Goal: Task Accomplishment & Management: Manage account settings

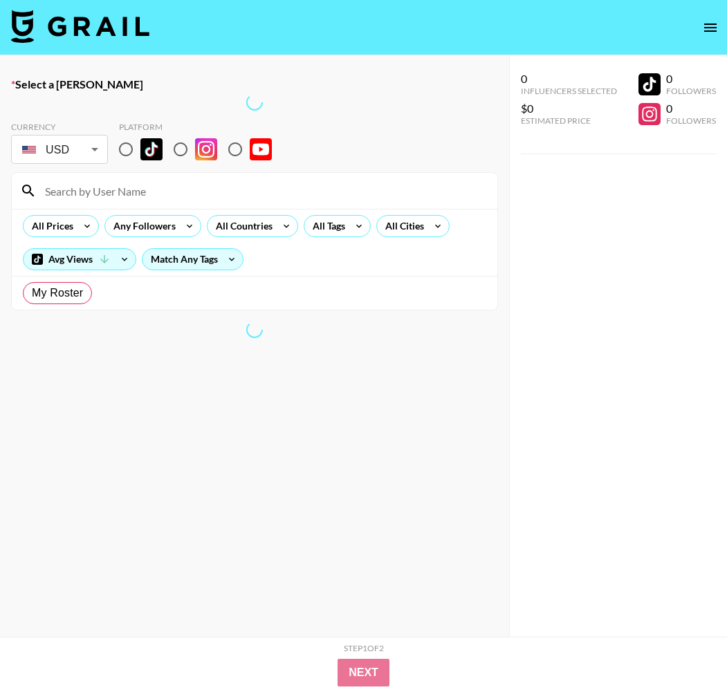
radio input "true"
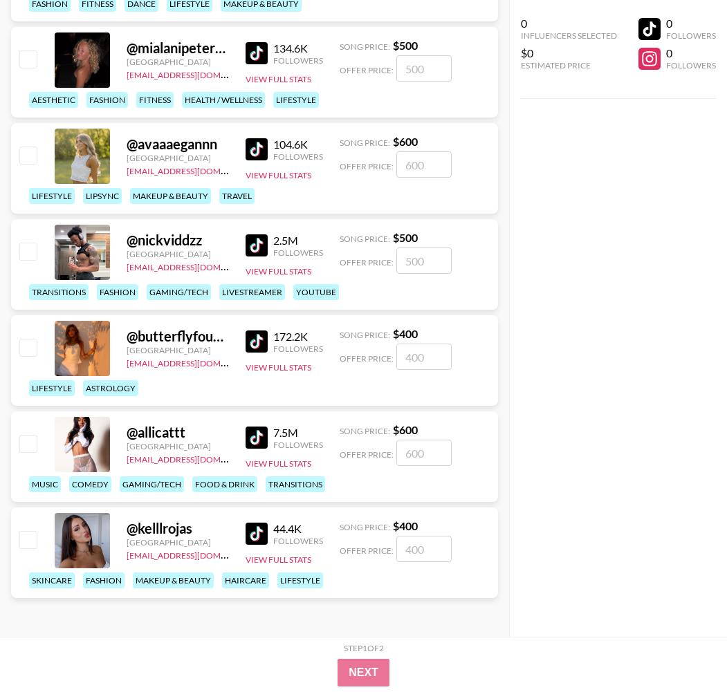
scroll to position [2996, 0]
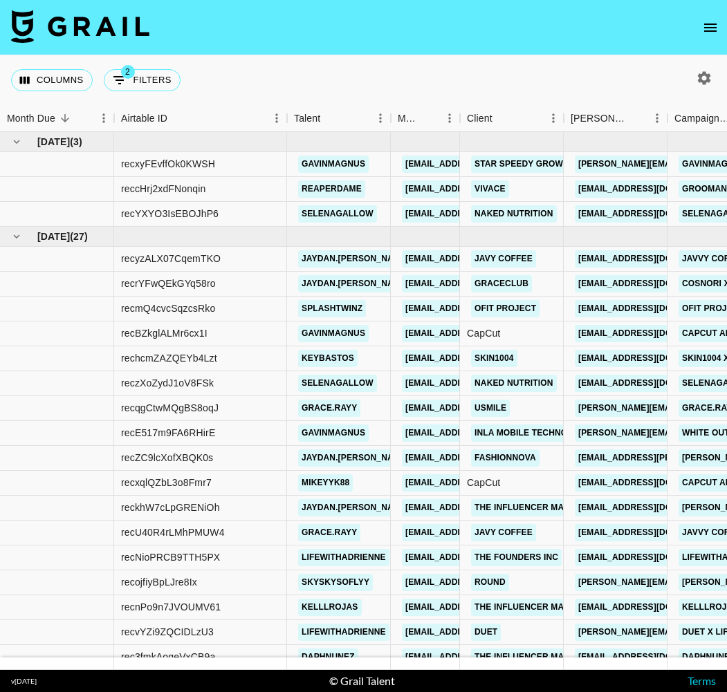
click at [705, 30] on icon "open drawer" at bounding box center [710, 27] width 17 height 17
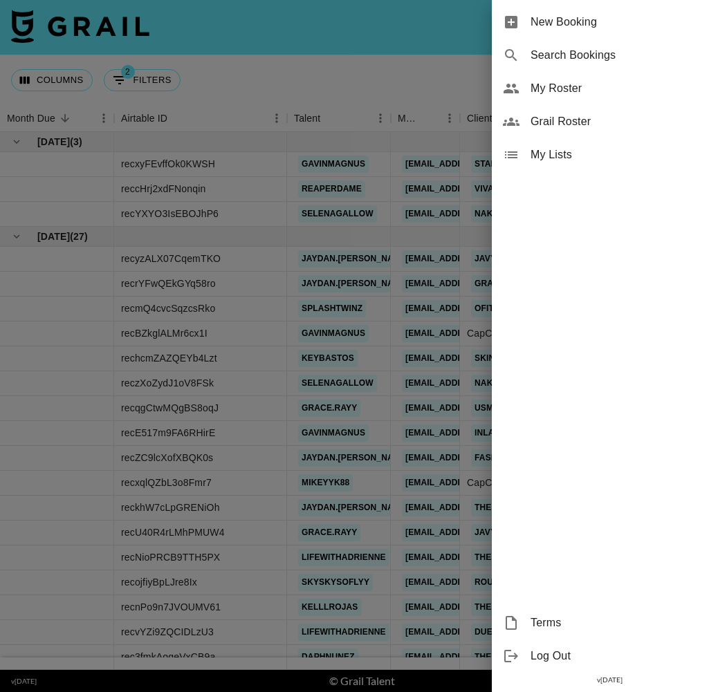
click at [616, 149] on span "My Lists" at bounding box center [622, 155] width 185 height 17
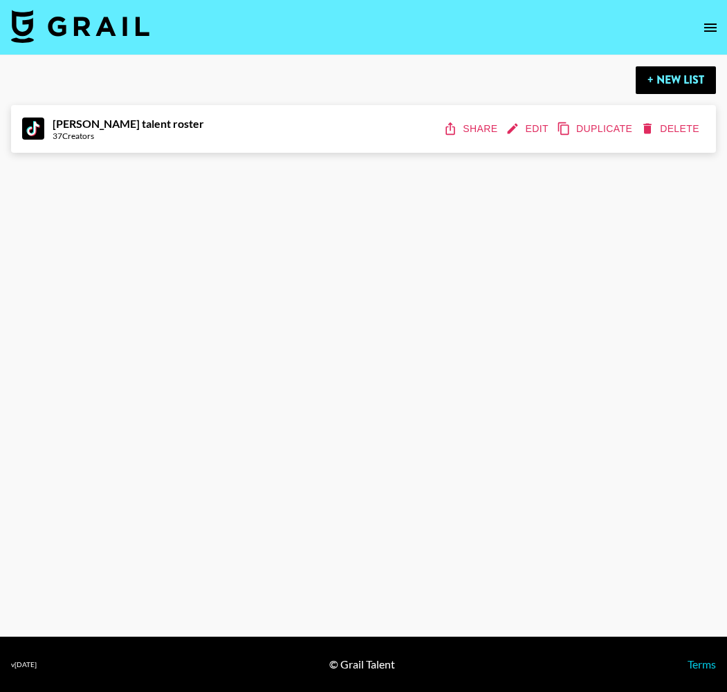
click at [299, 138] on div "[PERSON_NAME] talent roster 37 Creators Share Edit Duplicate Delete" at bounding box center [363, 129] width 683 height 26
click at [540, 127] on button "Edit" at bounding box center [528, 129] width 51 height 26
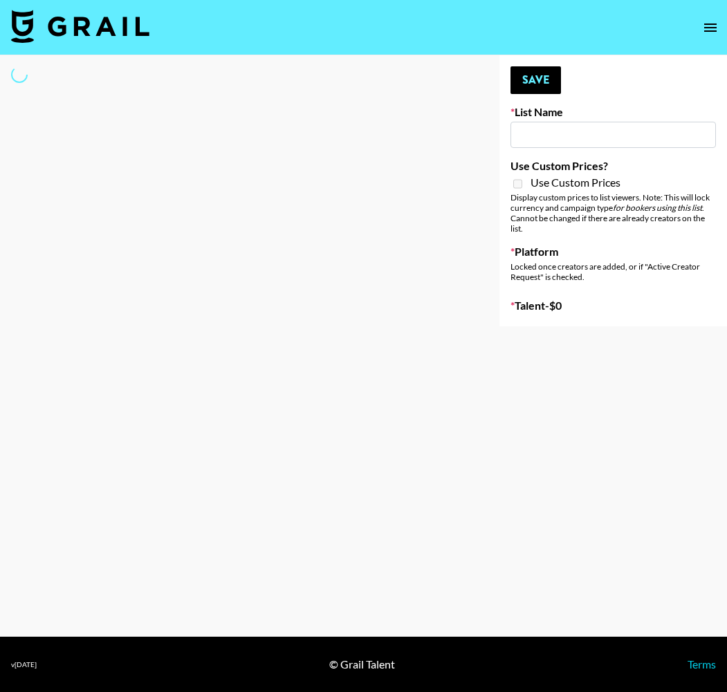
type input "[PERSON_NAME] talent roster"
select select "Song"
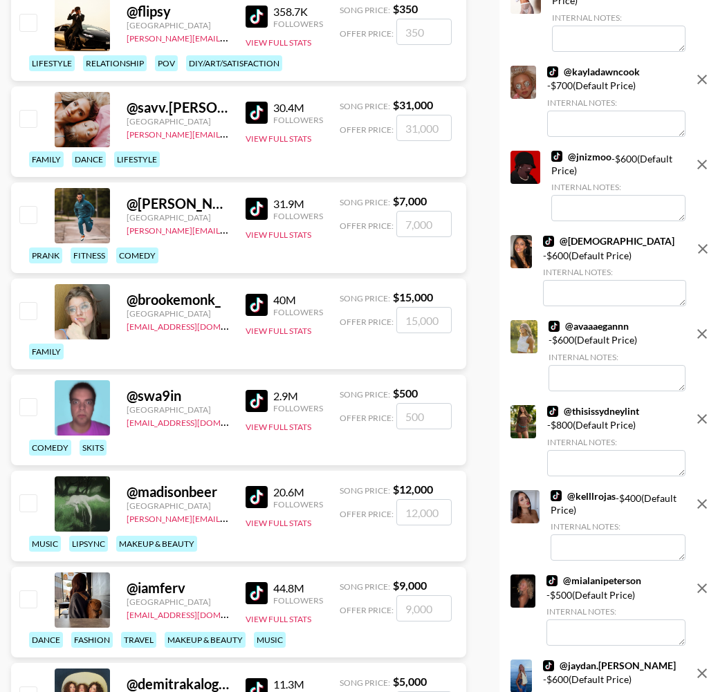
scroll to position [450, 0]
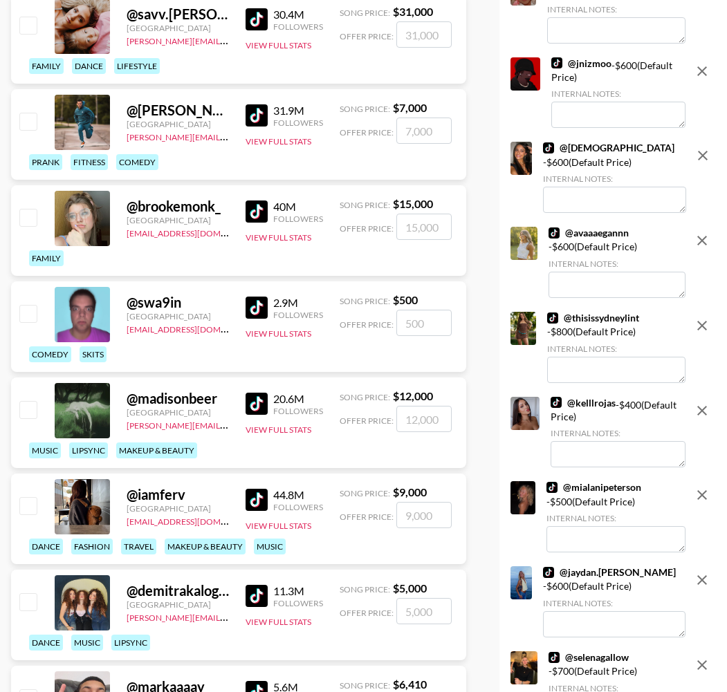
click at [710, 239] on button "remove" at bounding box center [702, 241] width 28 height 28
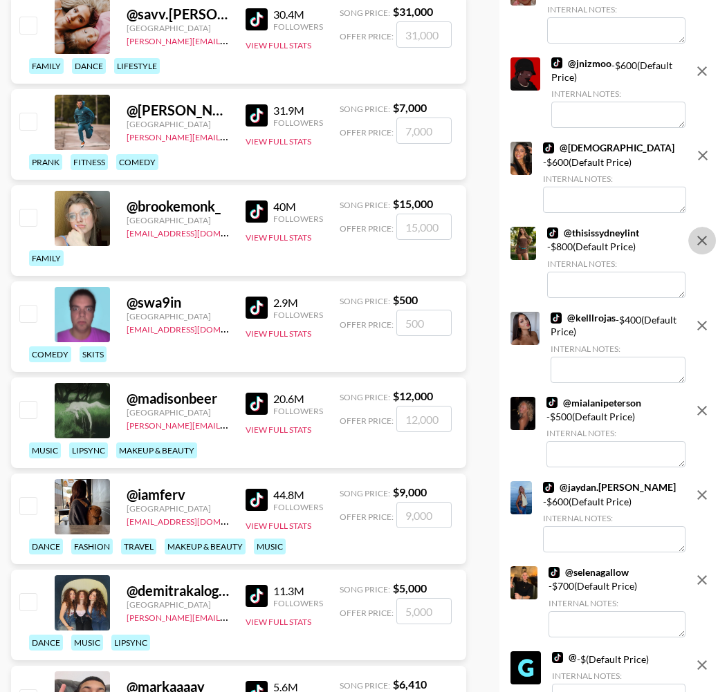
click at [702, 236] on icon "remove" at bounding box center [702, 240] width 17 height 17
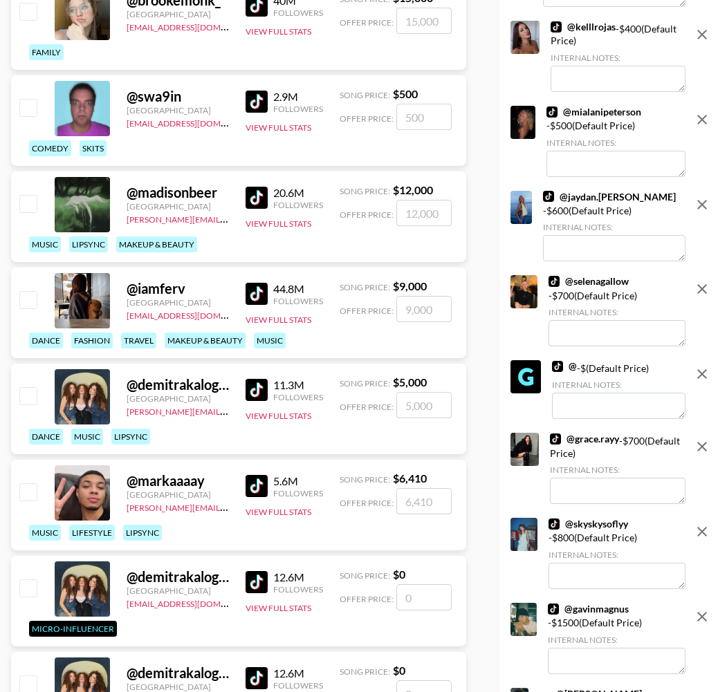
scroll to position [665, 0]
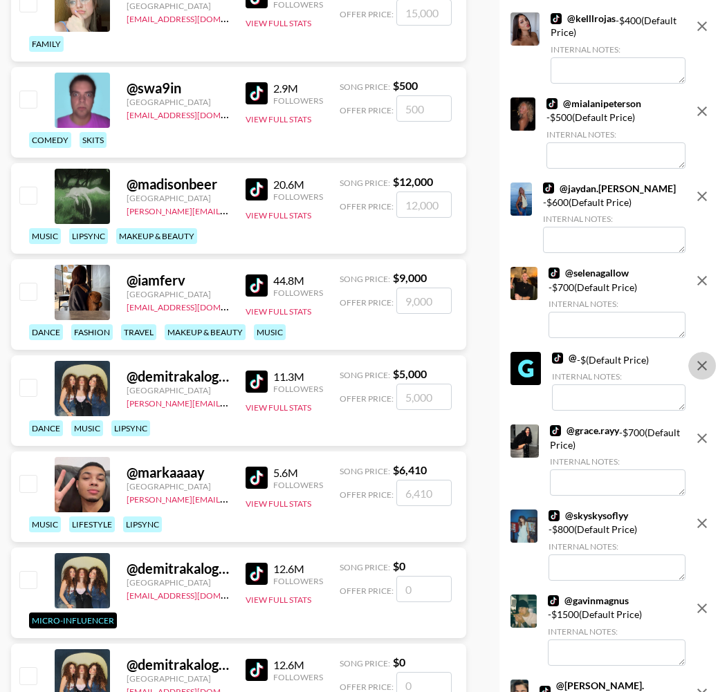
click at [697, 360] on icon "remove" at bounding box center [702, 366] width 17 height 17
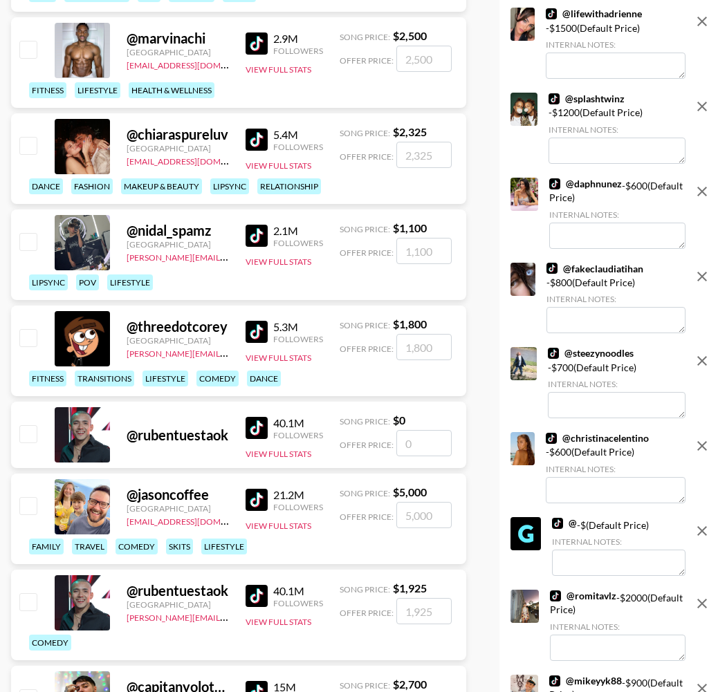
scroll to position [1933, 0]
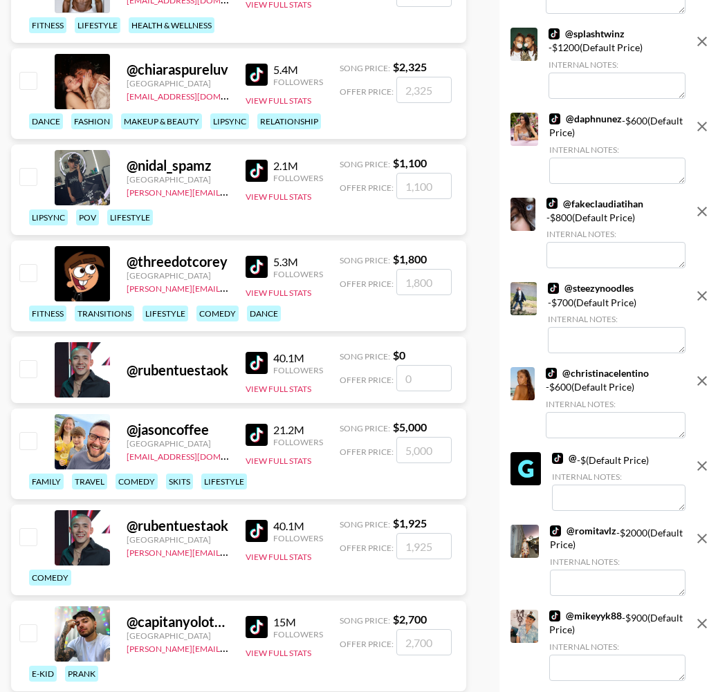
click at [704, 458] on icon "remove" at bounding box center [702, 466] width 17 height 17
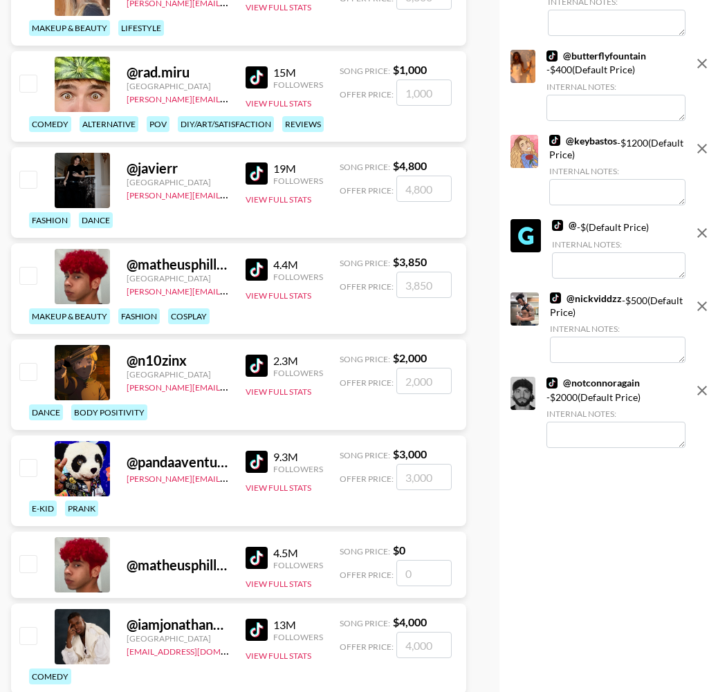
scroll to position [2586, 0]
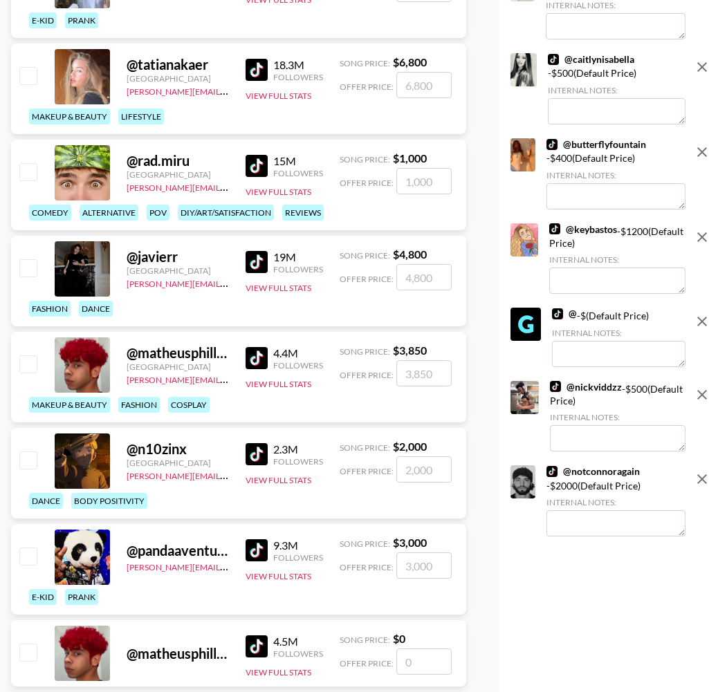
click at [702, 313] on icon "remove" at bounding box center [702, 321] width 17 height 17
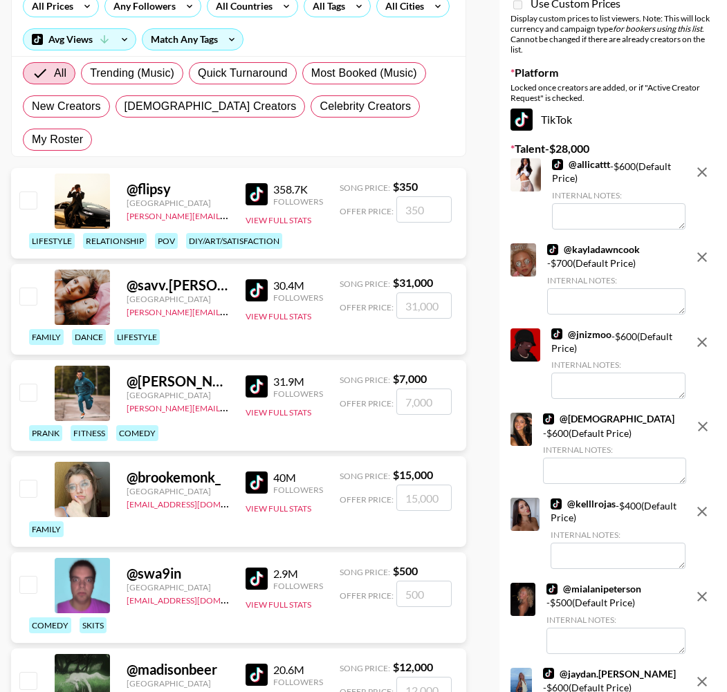
scroll to position [0, 0]
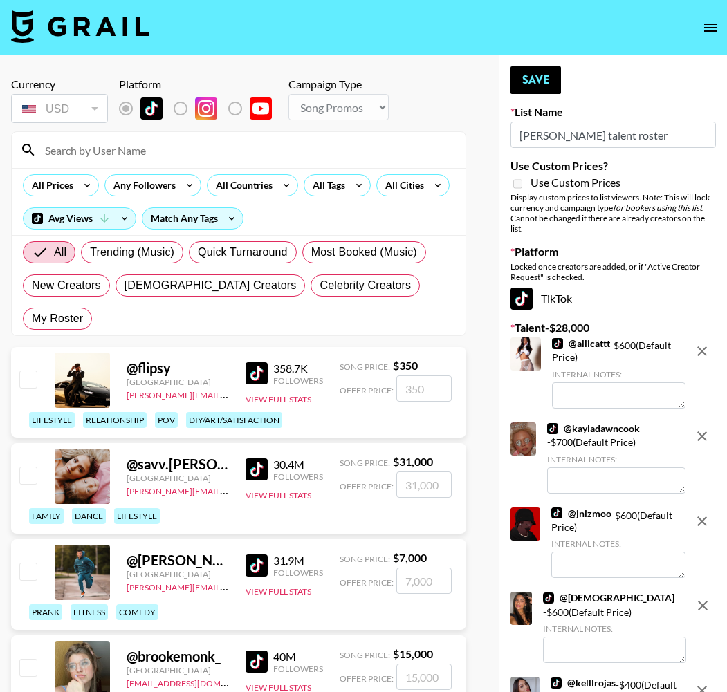
click at [151, 147] on input at bounding box center [247, 150] width 420 height 22
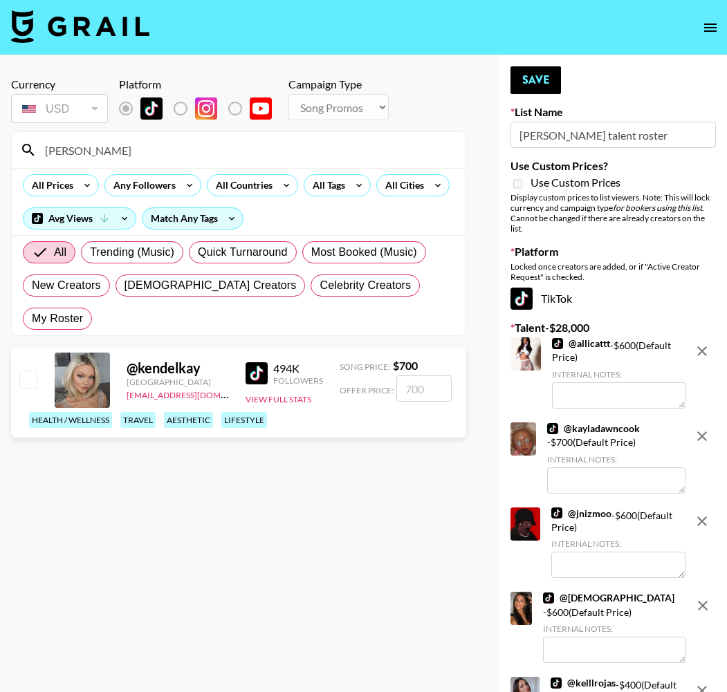
type input "[PERSON_NAME]"
click at [33, 371] on input "checkbox" at bounding box center [27, 379] width 17 height 17
checkbox input "true"
type input "700"
click at [534, 84] on button "Save" at bounding box center [535, 80] width 50 height 28
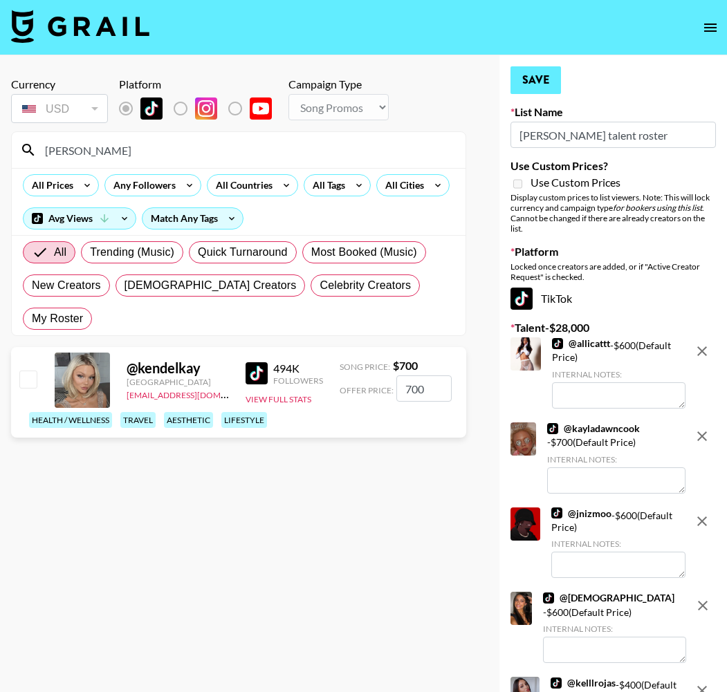
checkbox input "true"
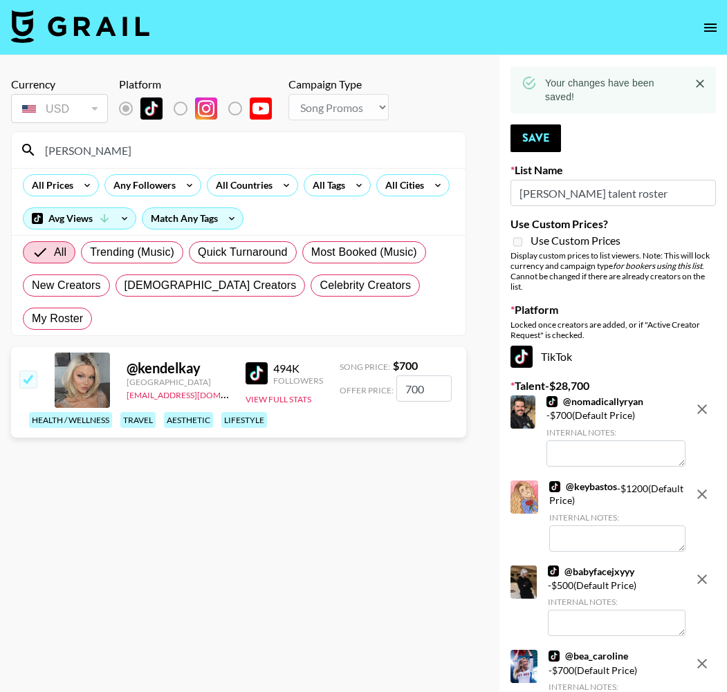
click at [79, 155] on input "[PERSON_NAME]" at bounding box center [247, 150] width 420 height 22
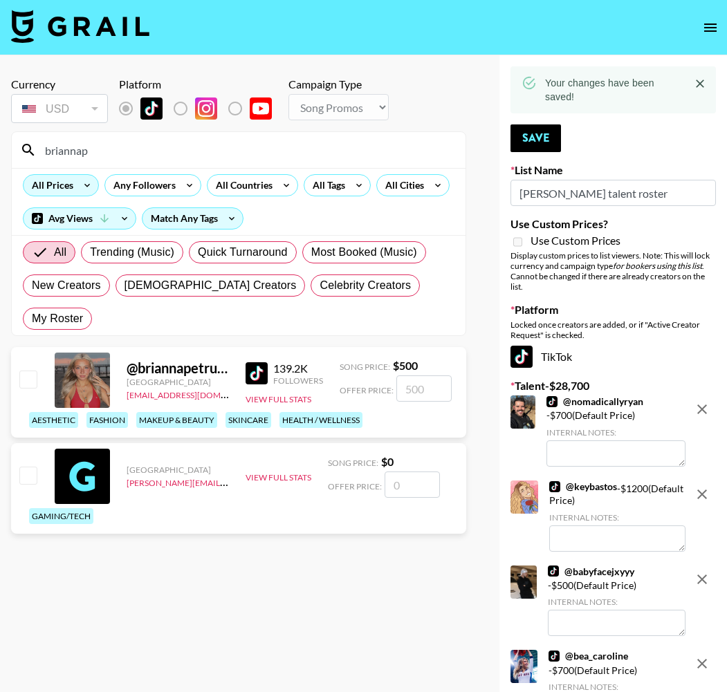
type input "[PERSON_NAME]"
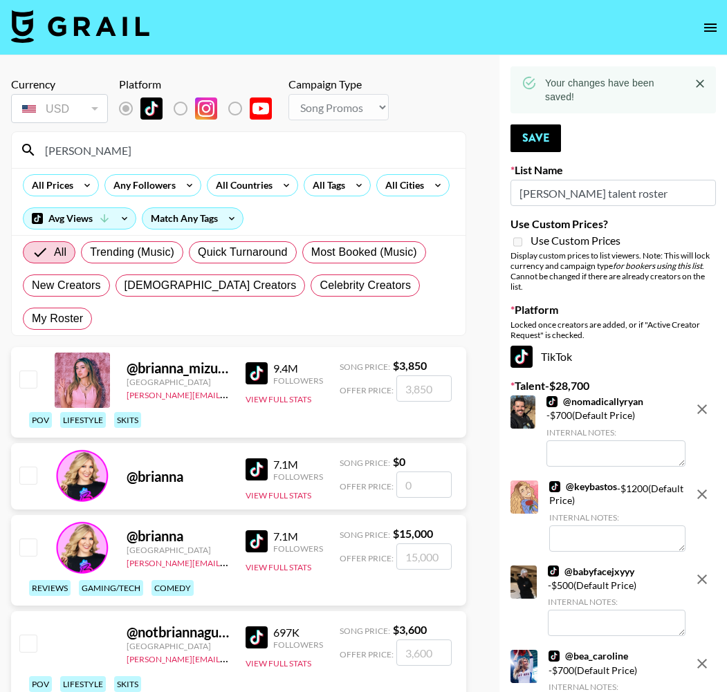
click at [28, 371] on input "checkbox" at bounding box center [27, 379] width 17 height 17
checkbox input "true"
type input "3850"
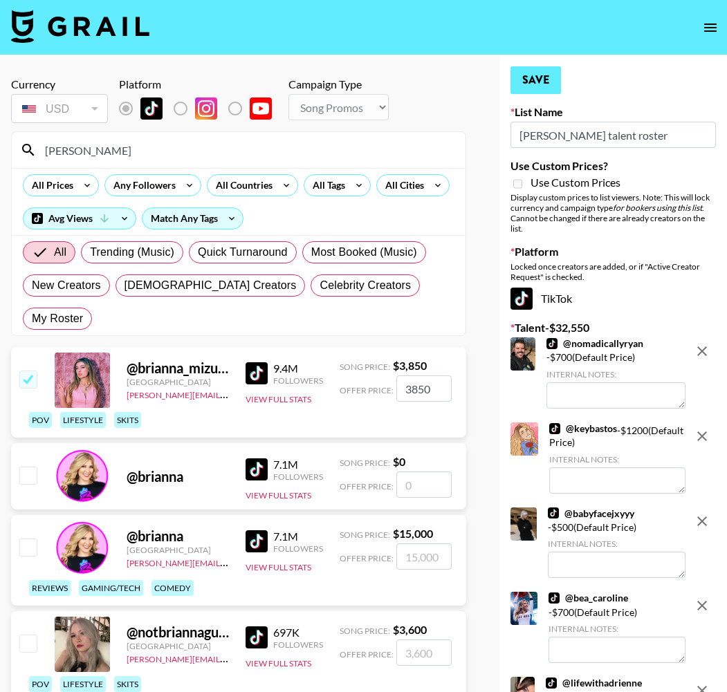
click at [545, 84] on button "Save" at bounding box center [535, 80] width 50 height 28
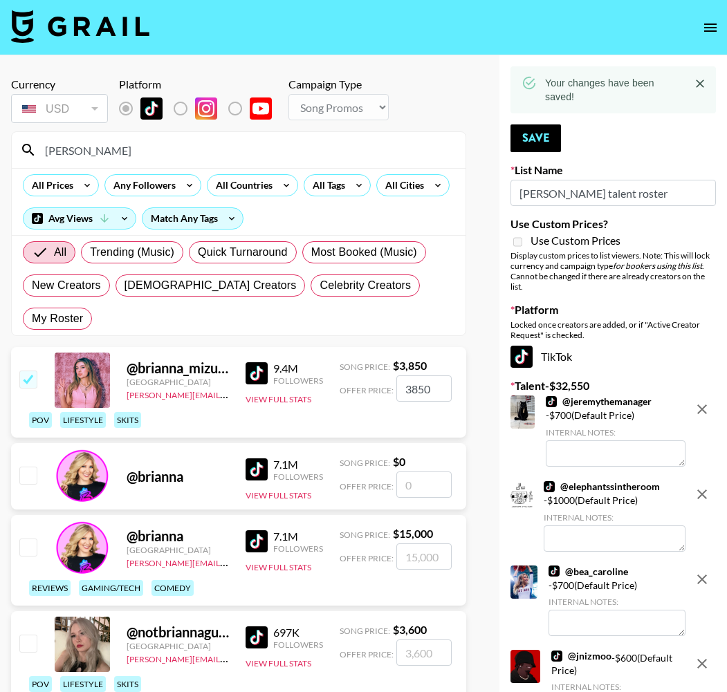
click at [112, 151] on input "[PERSON_NAME]" at bounding box center [247, 150] width 420 height 22
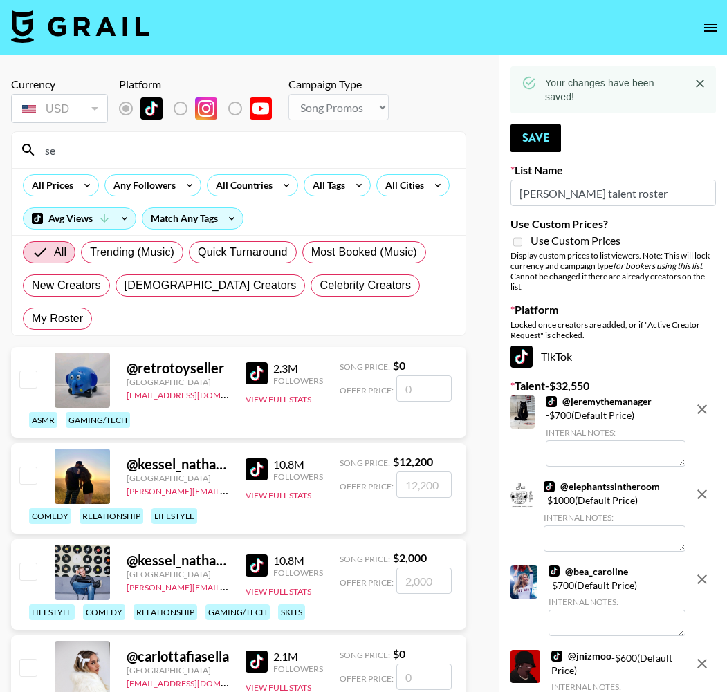
type input "s"
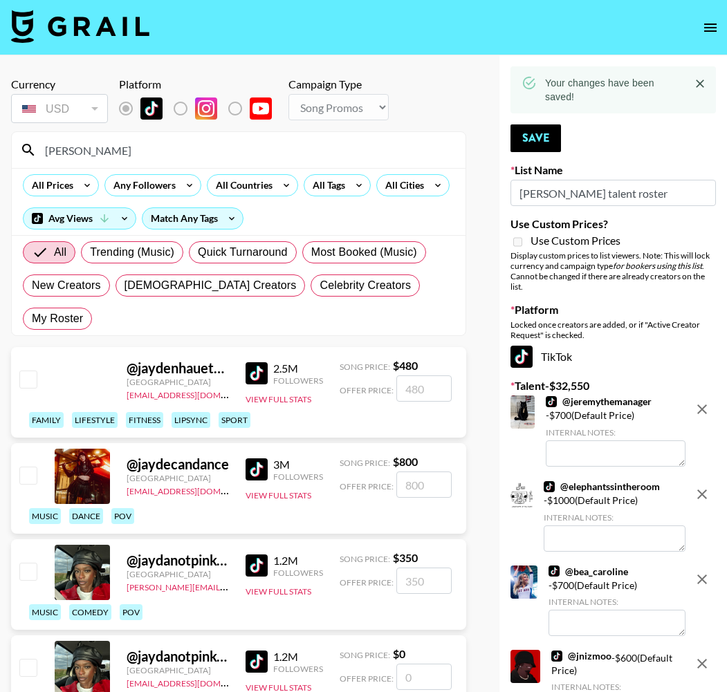
type input "J"
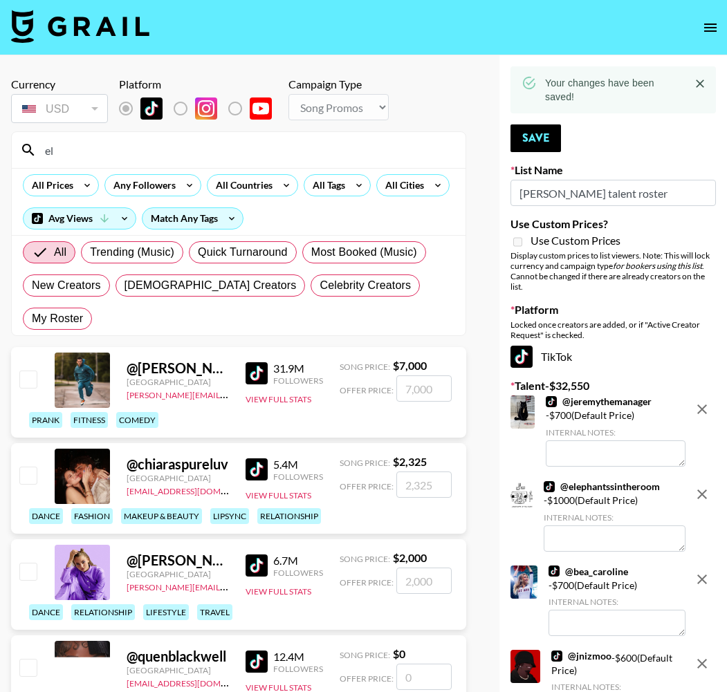
type input "e"
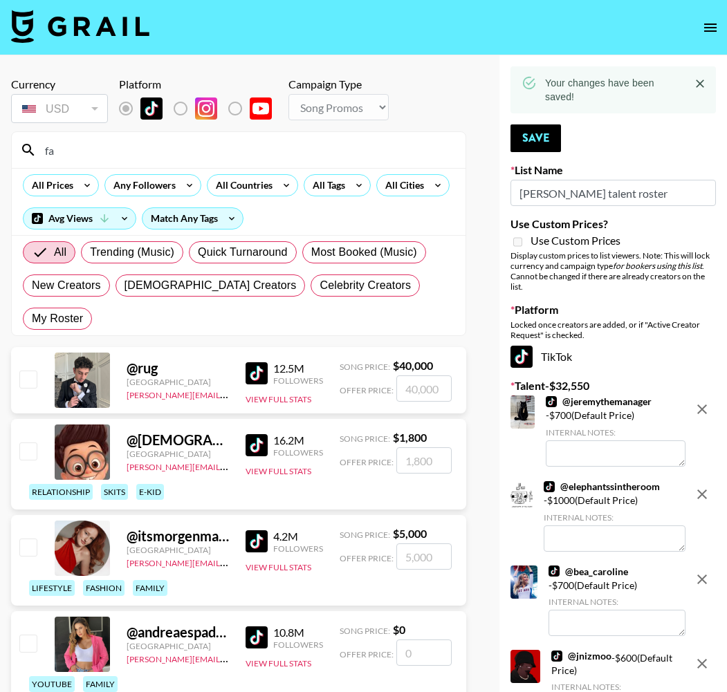
type input "f"
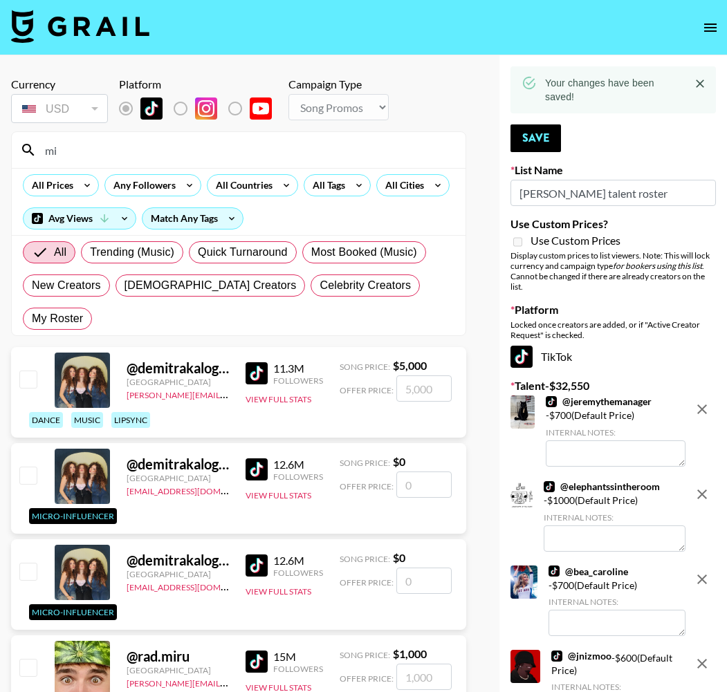
type input "m"
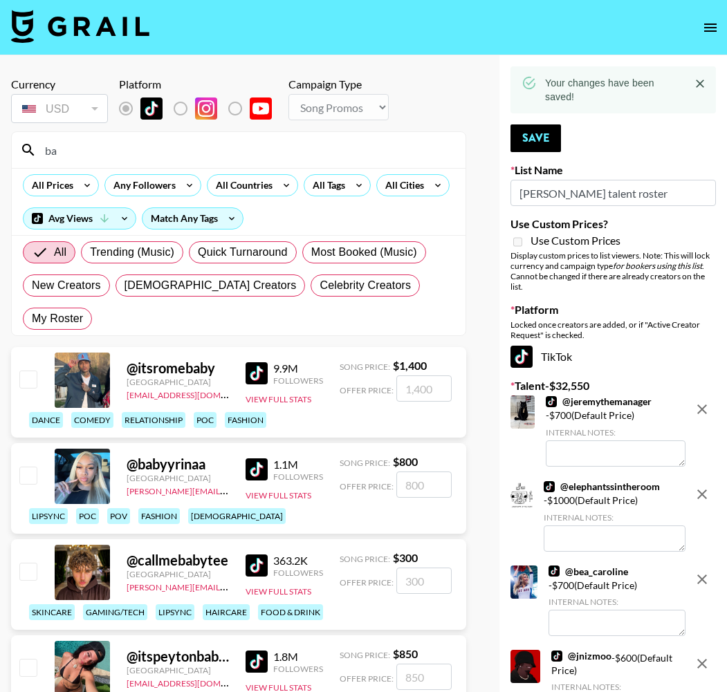
type input "b"
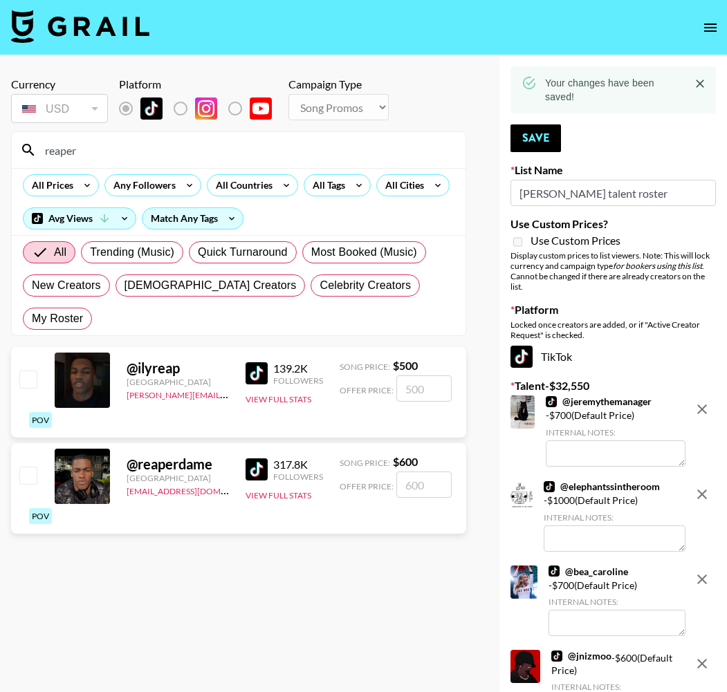
type input "reaper"
click at [29, 467] on input "checkbox" at bounding box center [27, 475] width 17 height 17
checkbox input "true"
type input "600"
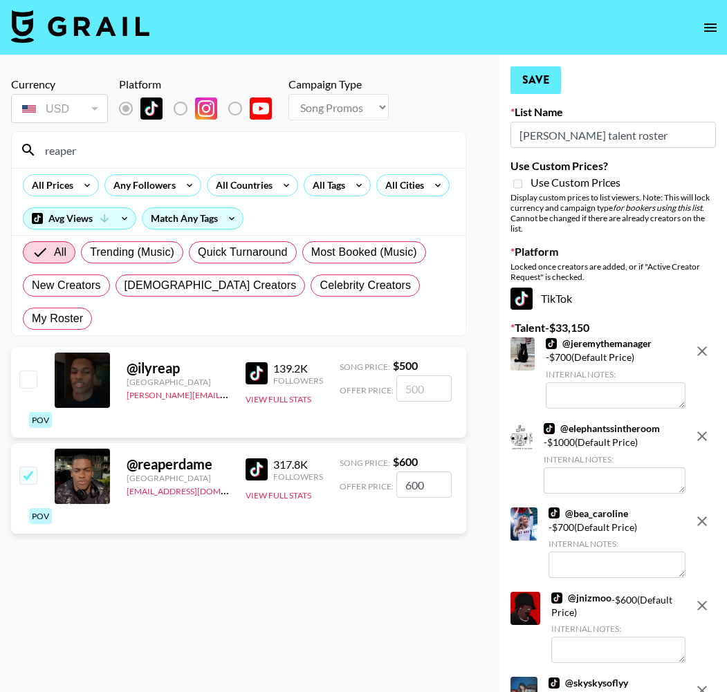
click at [521, 84] on button "Save" at bounding box center [535, 80] width 50 height 28
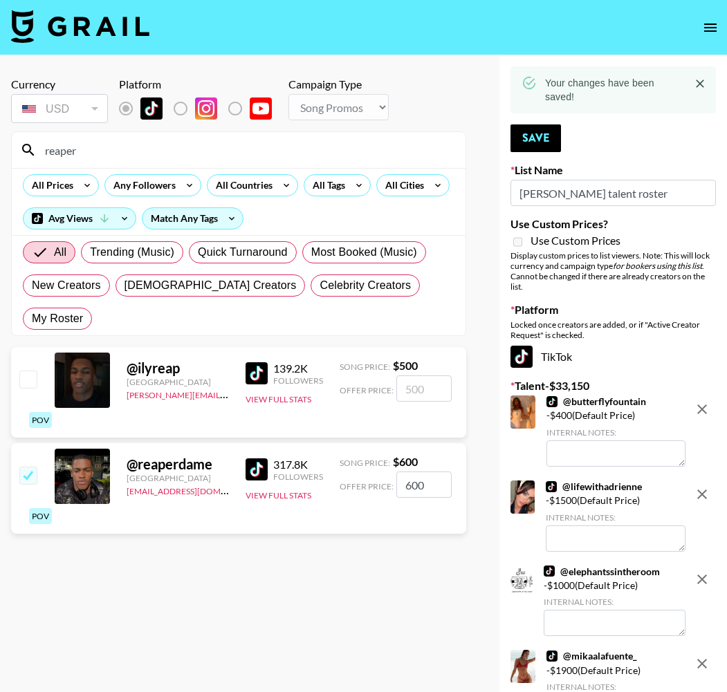
click at [156, 158] on input "reaper" at bounding box center [247, 150] width 420 height 22
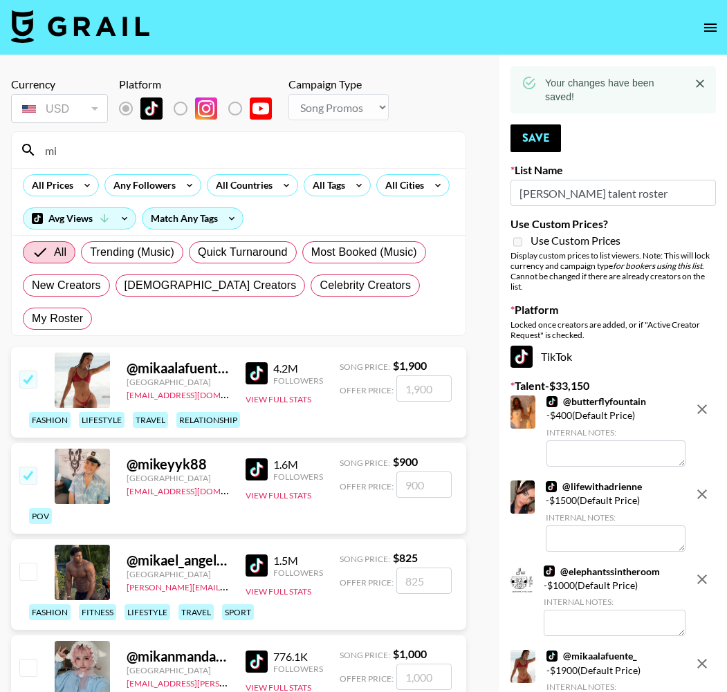
type input "m"
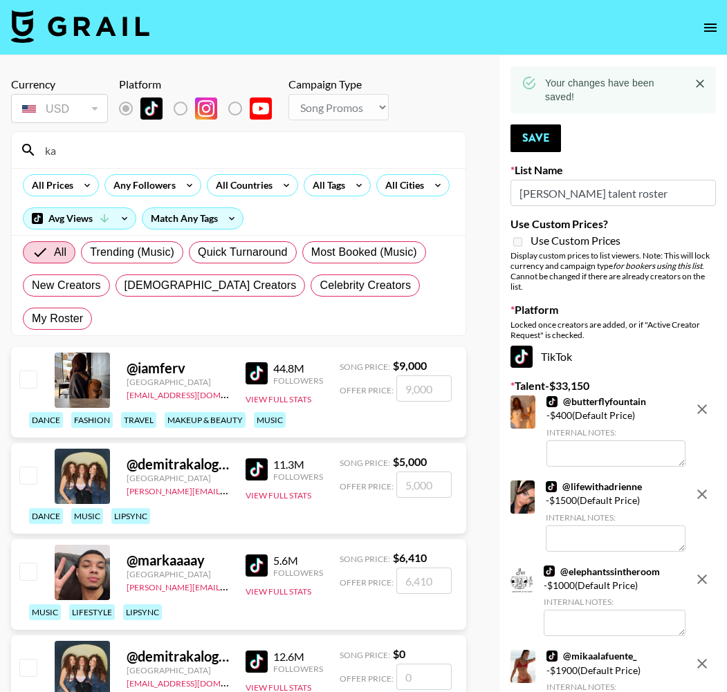
type input "k"
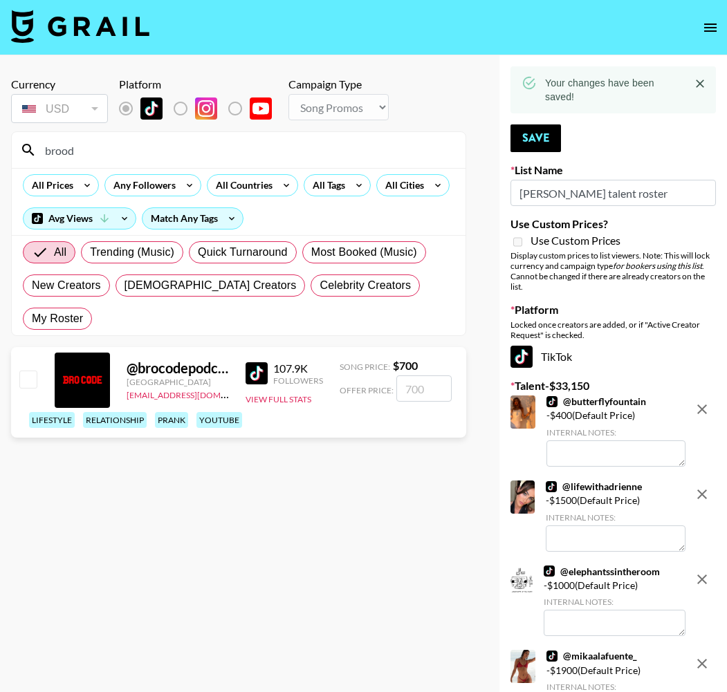
drag, startPoint x: 156, startPoint y: 158, endPoint x: 33, endPoint y: 352, distance: 229.7
click at [33, 352] on section "Currency USD USD ​ Platform Campaign Type Choose Type... Song Promos Brand Prom…" at bounding box center [238, 357] width 455 height 582
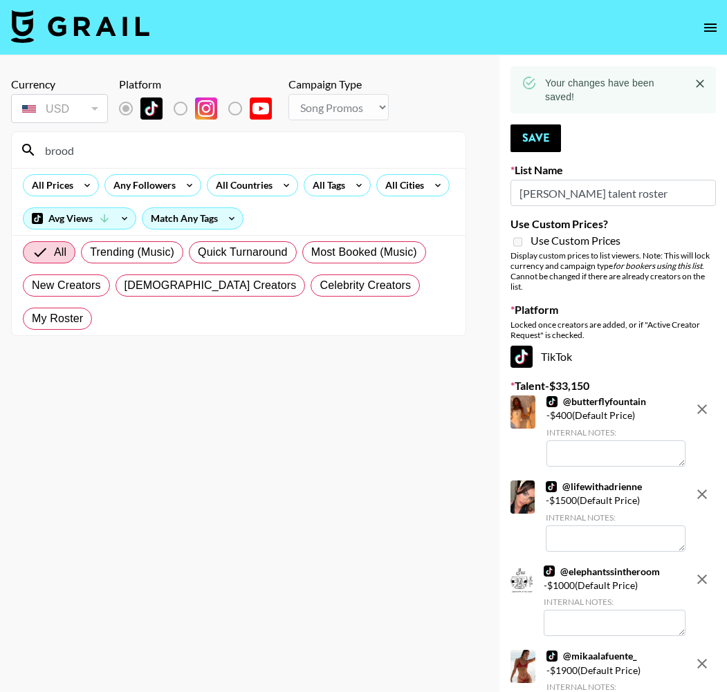
scroll to position [0, 1]
click at [86, 145] on input "brood" at bounding box center [247, 150] width 420 height 22
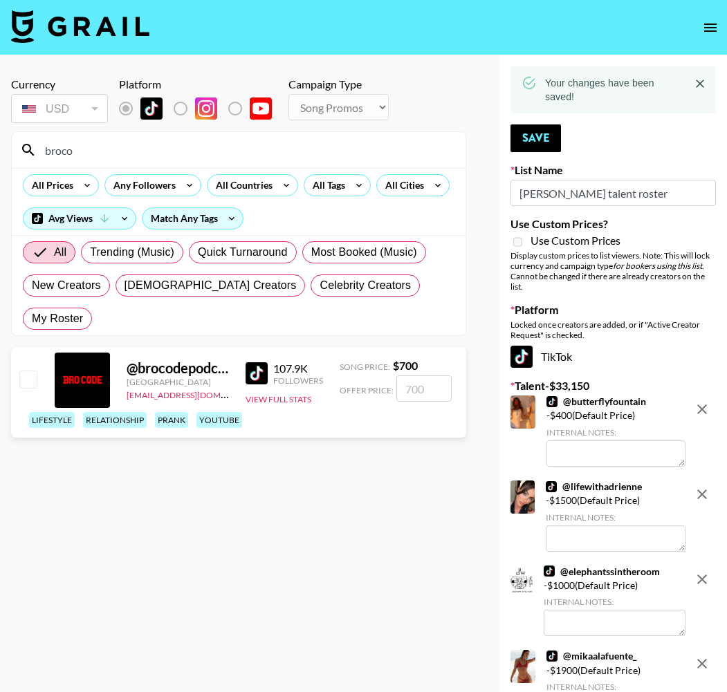
type input "broco"
click at [24, 371] on input "checkbox" at bounding box center [27, 379] width 17 height 17
checkbox input "true"
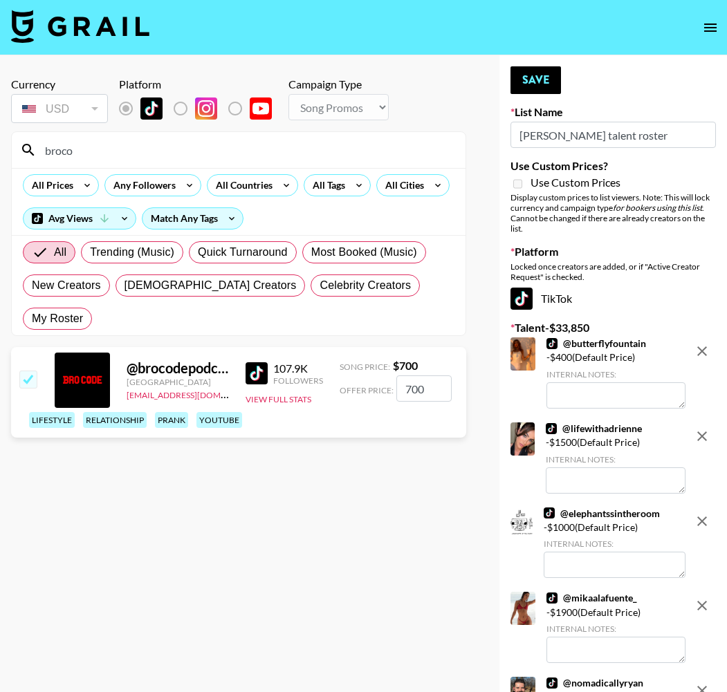
type input "700"
click at [559, 86] on button "Save" at bounding box center [535, 80] width 50 height 28
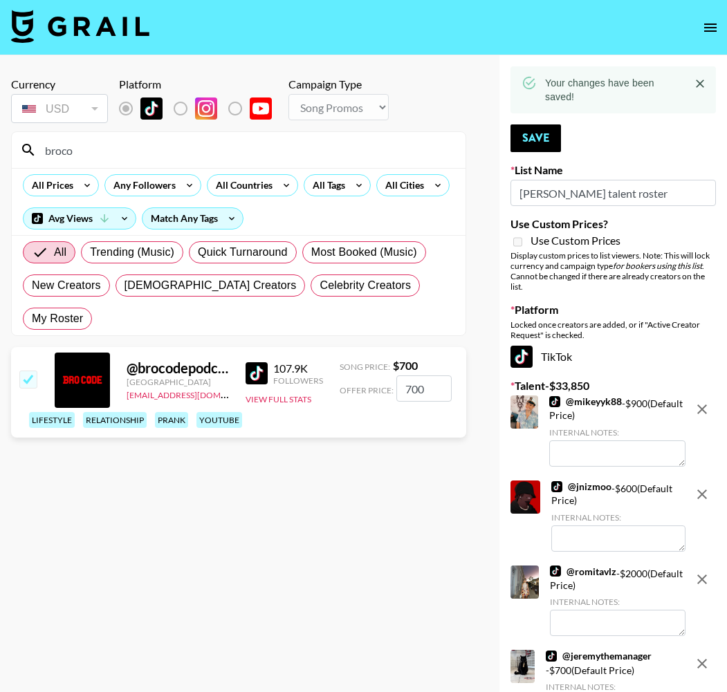
click at [124, 145] on input "broco" at bounding box center [247, 150] width 420 height 22
click at [124, 146] on input "broco" at bounding box center [247, 150] width 420 height 22
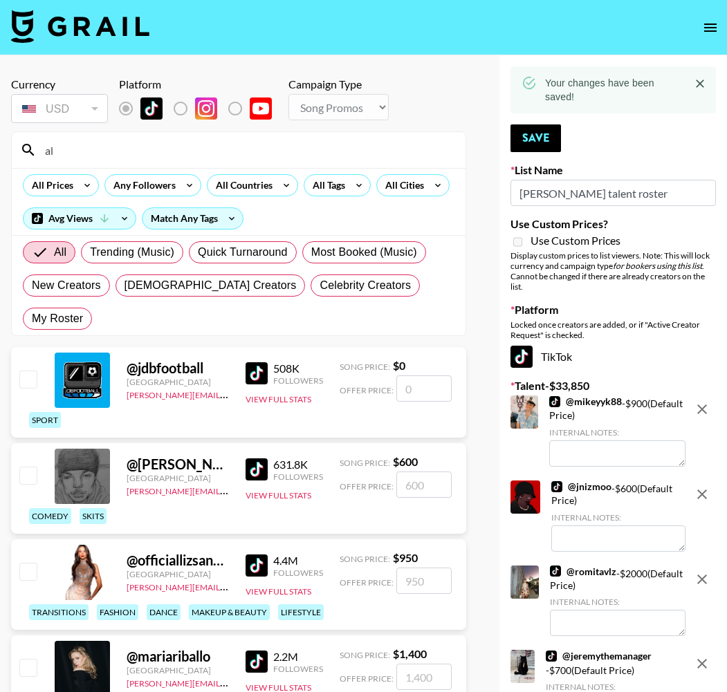
type input "a"
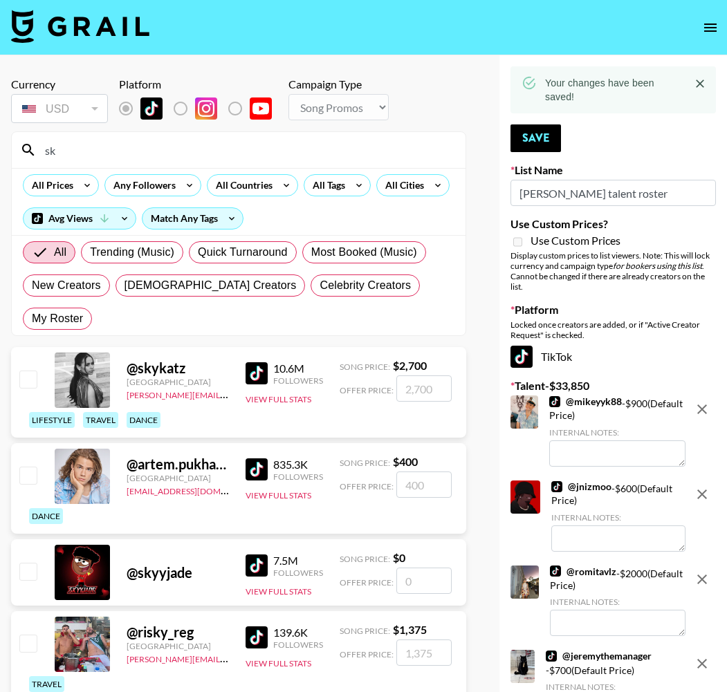
type input "s"
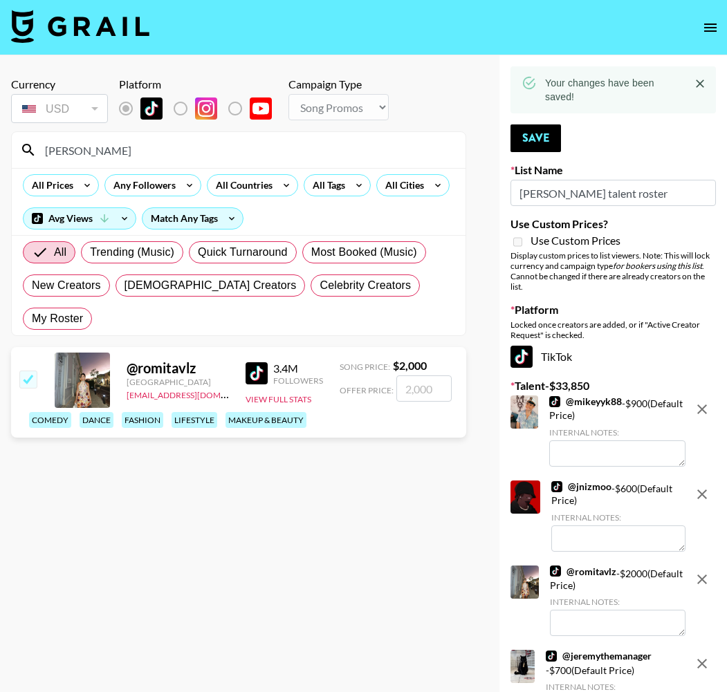
type input "romita"
